Goal: Task Accomplishment & Management: Complete application form

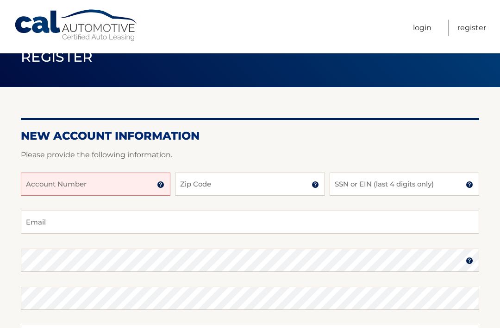
scroll to position [26, 0]
click at [118, 186] on input "Account Number" at bounding box center [96, 183] width 150 height 23
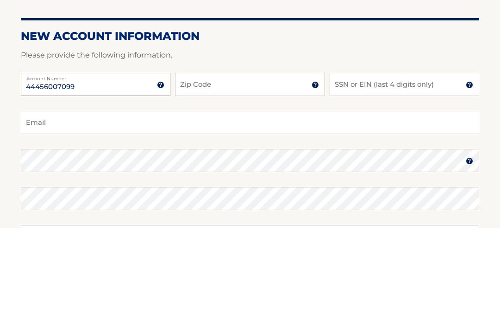
type input "44456007099"
click at [264, 172] on input "Zip Code" at bounding box center [250, 183] width 150 height 23
type input "1"
type input "14086"
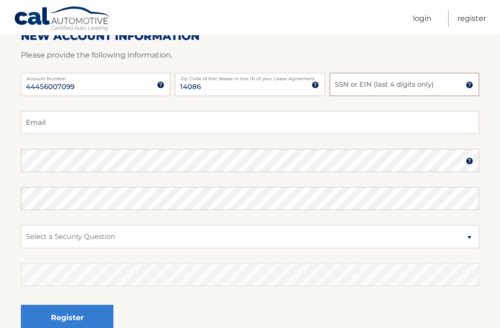
click at [364, 90] on input "SSN or EIN (last 4 digits only)" at bounding box center [405, 84] width 150 height 23
type input "1"
type input "3343"
click at [221, 127] on input "Email" at bounding box center [250, 122] width 459 height 23
type input "pjertl27@aol.com"
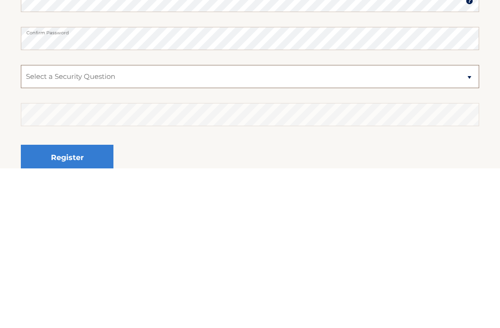
click at [184, 224] on select "Select a Security Question What was the name of your elementary school? What is…" at bounding box center [250, 235] width 459 height 23
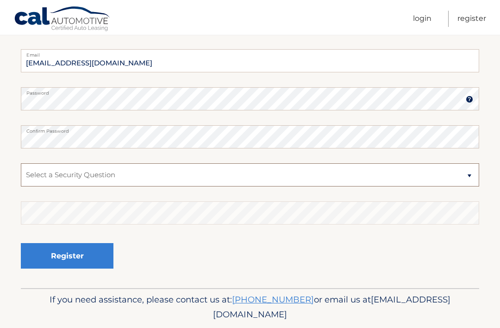
click at [276, 176] on select "Select a Security Question What was the name of your elementary school? What is…" at bounding box center [250, 174] width 459 height 23
select select "5"
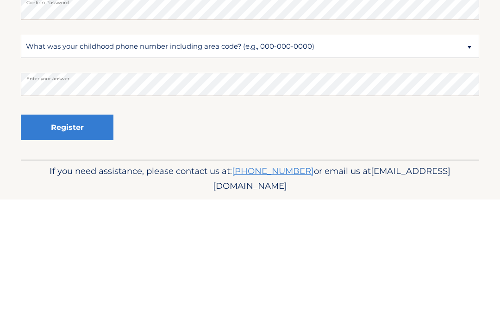
click at [298, 239] on div "Register" at bounding box center [250, 256] width 459 height 34
click at [90, 243] on button "Register" at bounding box center [67, 255] width 93 height 25
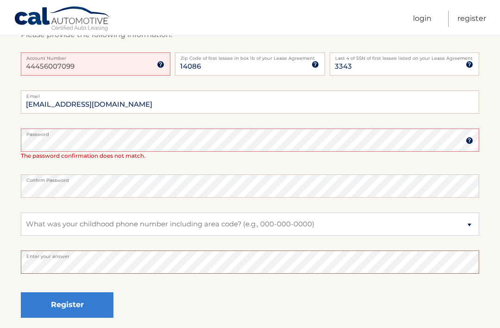
scroll to position [175, 0]
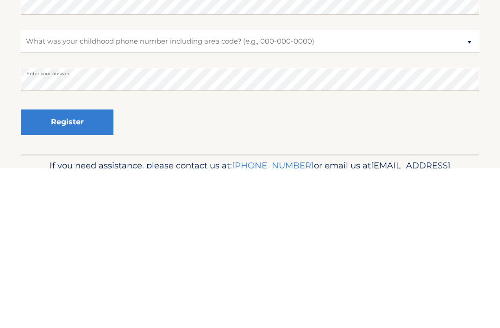
click at [76, 269] on button "Register" at bounding box center [67, 281] width 93 height 25
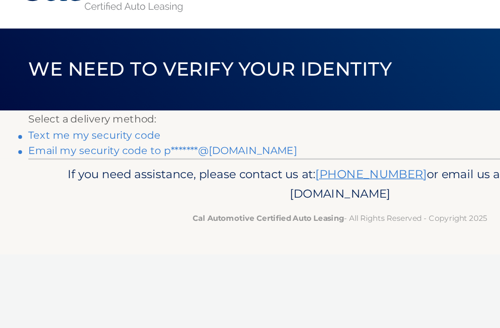
click at [96, 127] on link "Text me my security code" at bounding box center [69, 131] width 97 height 9
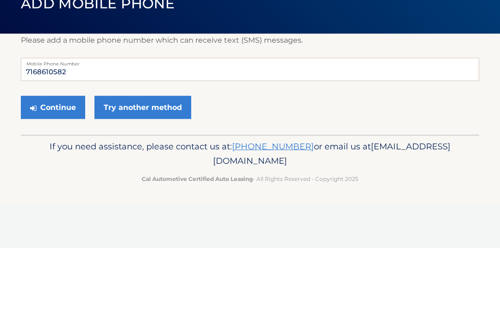
click at [58, 176] on button "Continue" at bounding box center [53, 187] width 64 height 23
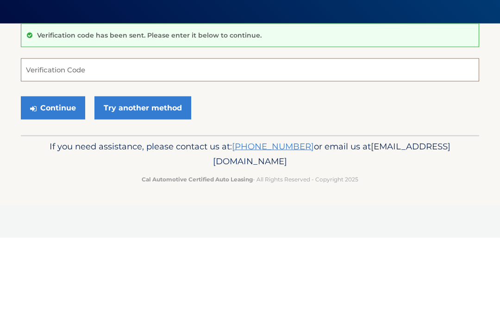
click at [145, 148] on input "Verification Code" at bounding box center [250, 159] width 459 height 23
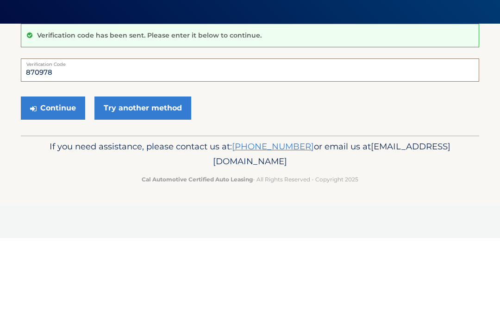
type input "870978"
click at [60, 186] on button "Continue" at bounding box center [53, 197] width 64 height 23
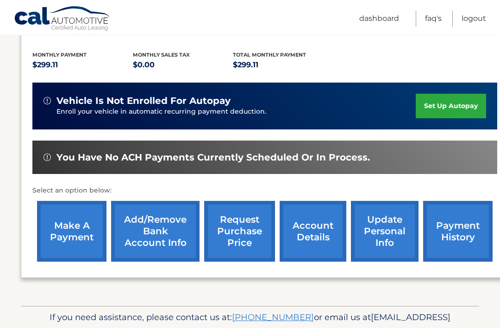
scroll to position [202, 0]
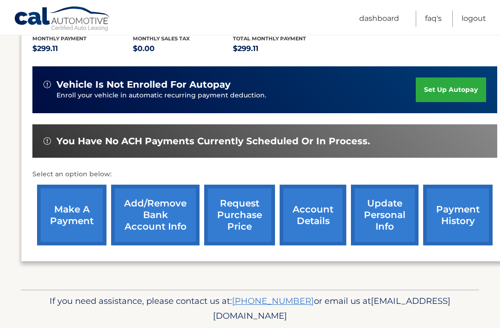
click at [213, 273] on div "You are registered for this site, but you haven't enrolled in online payments. …" at bounding box center [265, 100] width 488 height 378
click at [151, 216] on link "Add/Remove bank account info" at bounding box center [155, 214] width 89 height 61
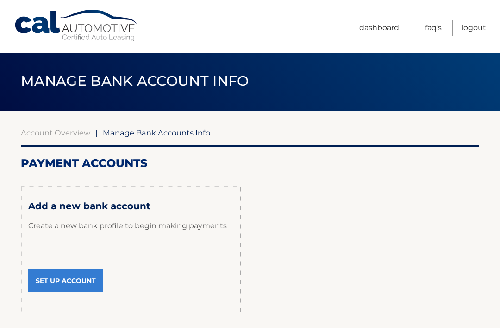
scroll to position [48, 0]
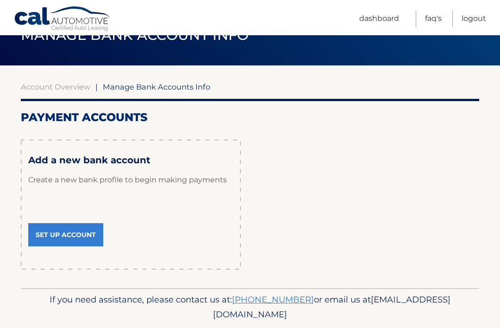
click at [65, 234] on link "Set Up Account" at bounding box center [65, 234] width 75 height 23
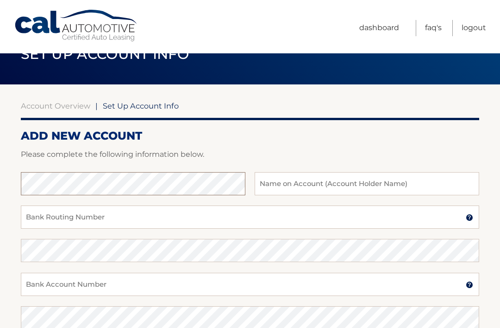
scroll to position [29, 0]
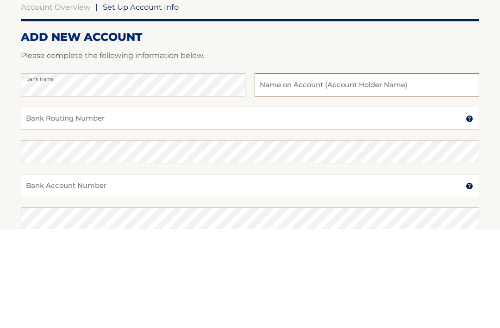
click at [340, 172] on input "text" at bounding box center [367, 183] width 225 height 23
type input "[PERSON_NAME]"
click at [242, 206] on input "Bank Routing Number" at bounding box center [250, 217] width 459 height 23
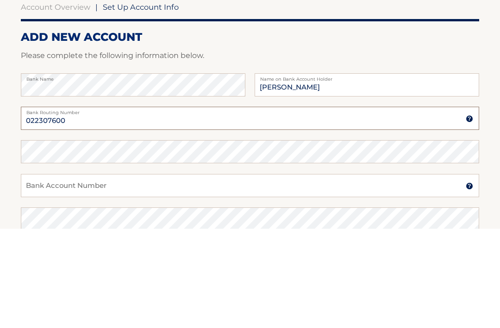
type input "022307600"
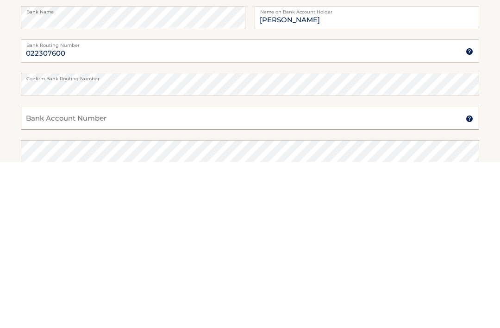
click at [201, 273] on input "Bank Account Number" at bounding box center [250, 284] width 459 height 23
type input "4115945"
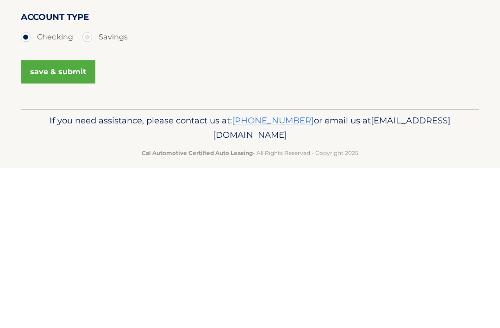
scroll to position [209, 0]
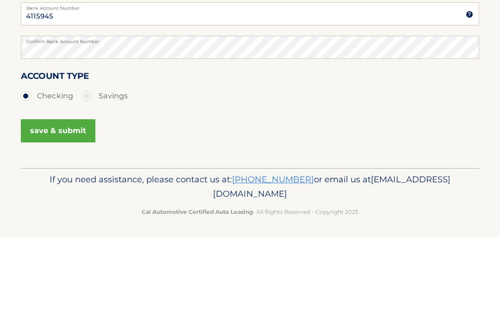
click at [64, 210] on button "save & submit" at bounding box center [58, 221] width 75 height 23
click at [70, 210] on button "save & submit" at bounding box center [58, 221] width 75 height 23
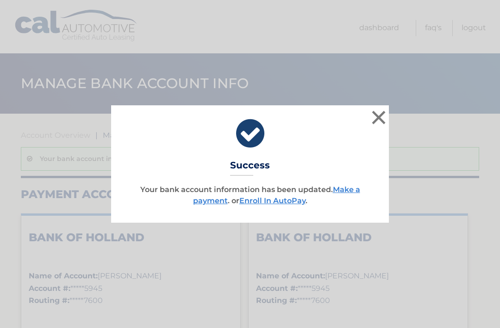
click at [354, 191] on link "Make a payment" at bounding box center [276, 195] width 167 height 20
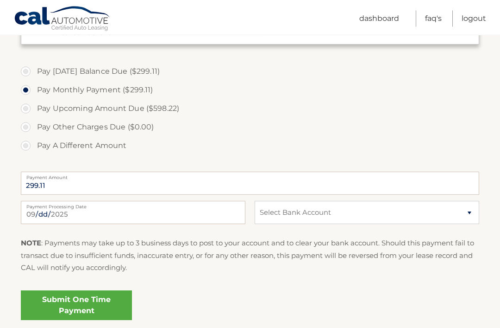
scroll to position [298, 0]
click at [222, 217] on input "2025-09-27" at bounding box center [133, 212] width 225 height 23
type input "2025-09-28"
click at [388, 213] on select "Select Bank Account Checking BANK OF HOLLAND *****5945 Checking BANK OF HOLLAND…" at bounding box center [367, 212] width 225 height 23
select select "M2M3YjNlNzgtMWIwZC00MWQ0LTk5NzMtNTQ0N2EyZjQ3MzE0"
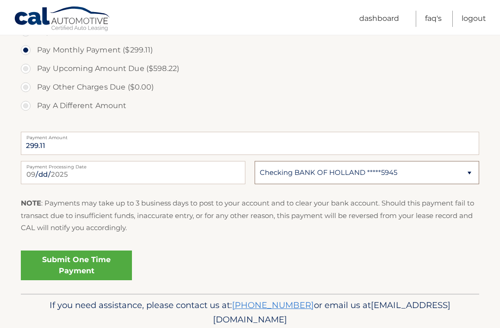
scroll to position [342, 0]
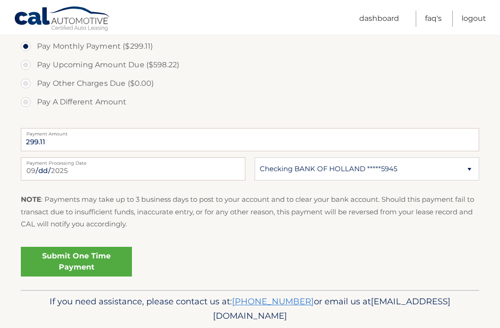
click at [82, 258] on link "Submit One Time Payment" at bounding box center [76, 262] width 111 height 30
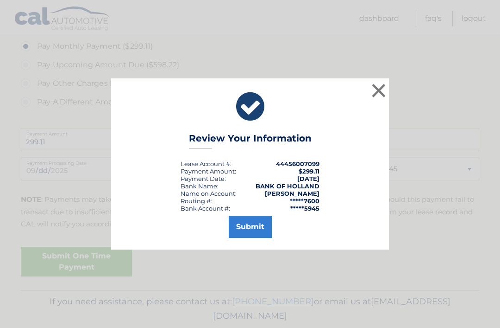
click at [253, 238] on button "Submit" at bounding box center [250, 226] width 43 height 22
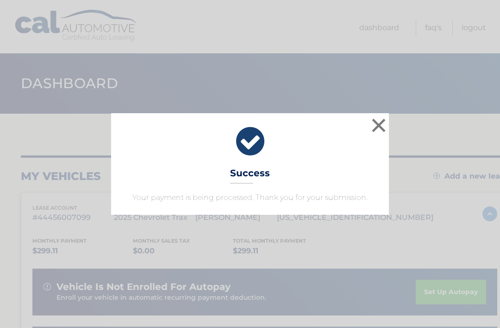
click at [383, 121] on button "×" at bounding box center [379, 125] width 19 height 19
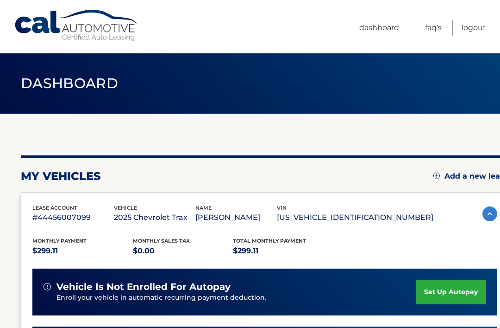
click at [471, 36] on link "Logout" at bounding box center [474, 28] width 25 height 16
